Goal: Find specific page/section: Find specific page/section

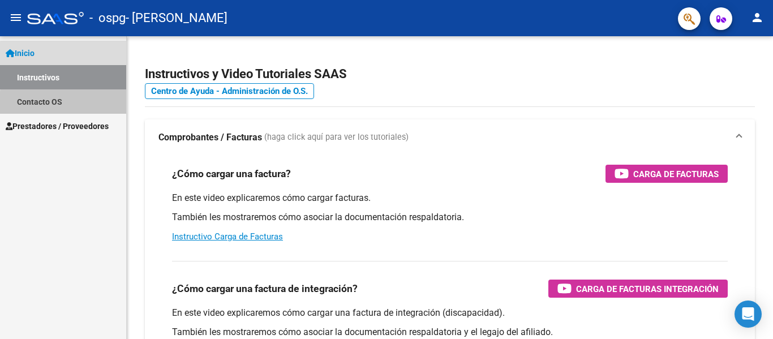
click at [65, 103] on link "Contacto OS" at bounding box center [63, 101] width 126 height 24
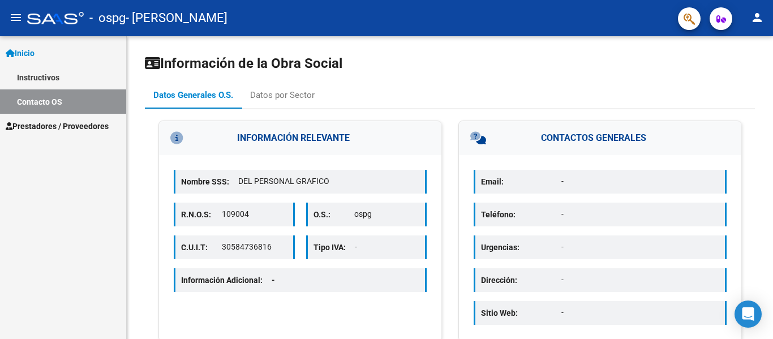
click at [58, 72] on link "Instructivos" at bounding box center [63, 77] width 126 height 24
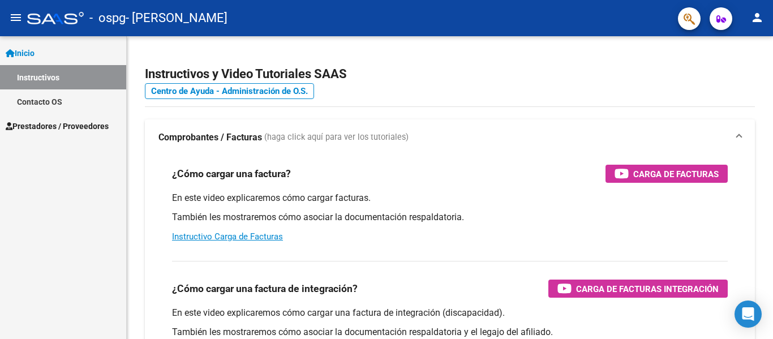
click at [49, 125] on span "Prestadores / Proveedores" at bounding box center [57, 126] width 103 height 12
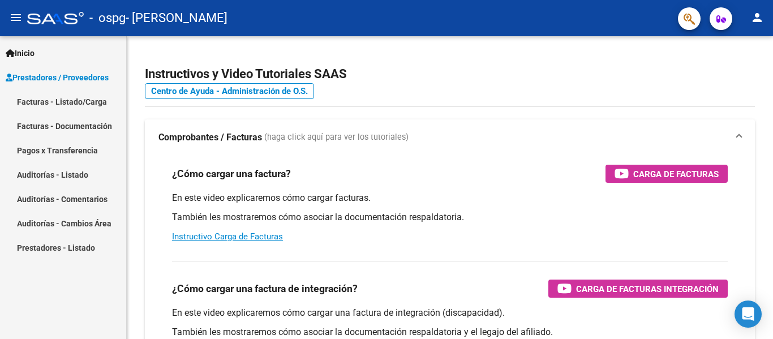
click at [89, 124] on link "Facturas - Documentación" at bounding box center [63, 126] width 126 height 24
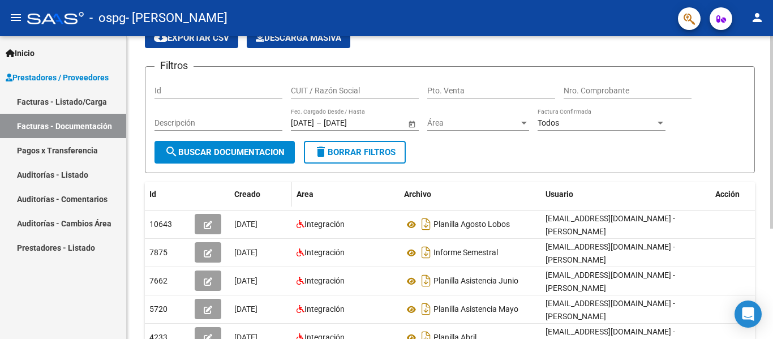
scroll to position [53, 0]
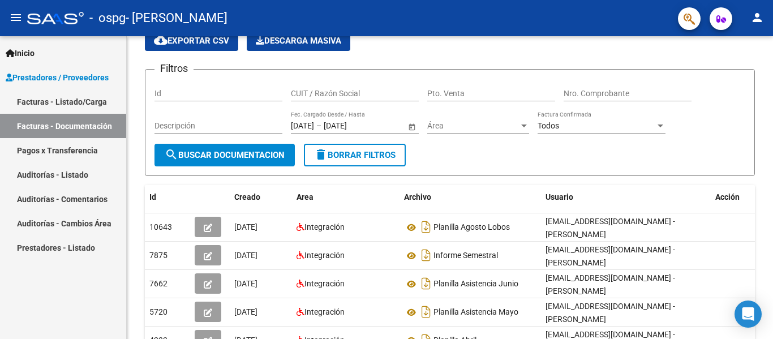
click at [74, 101] on link "Facturas - Listado/Carga" at bounding box center [63, 101] width 126 height 24
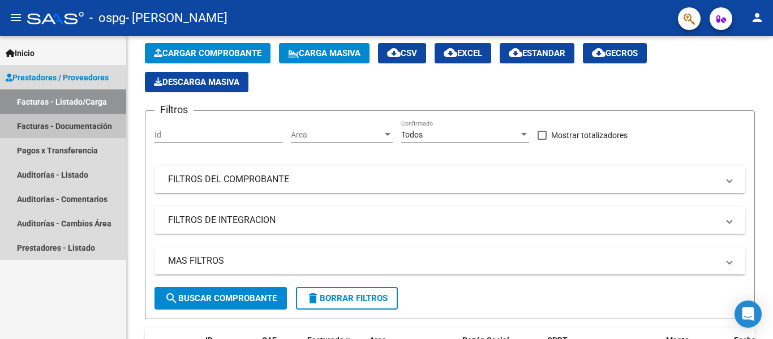
click at [78, 126] on link "Facturas - Documentación" at bounding box center [63, 126] width 126 height 24
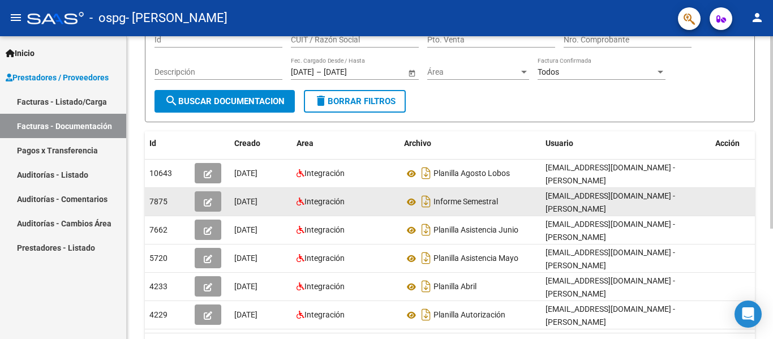
scroll to position [174, 0]
